Goal: Transaction & Acquisition: Purchase product/service

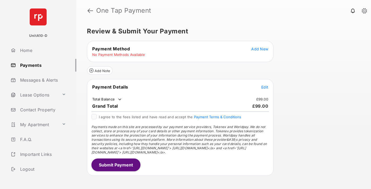
click at [260, 49] on span "Add New" at bounding box center [259, 49] width 17 height 5
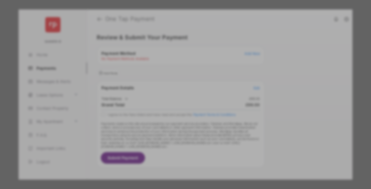
click at [185, 92] on div "BACS Direct Debit" at bounding box center [185, 96] width 119 height 10
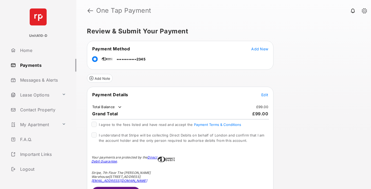
click at [265, 95] on span "Edit" at bounding box center [264, 95] width 7 height 5
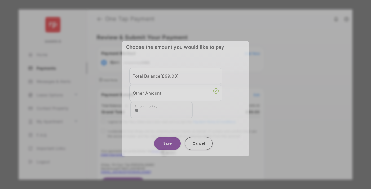
type input "**"
click at [168, 142] on button "Save" at bounding box center [167, 143] width 27 height 13
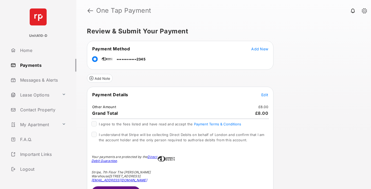
click at [265, 95] on span "Edit" at bounding box center [264, 95] width 7 height 5
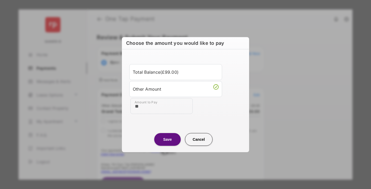
click at [168, 139] on button "Save" at bounding box center [167, 139] width 27 height 13
